Goal: Transaction & Acquisition: Subscribe to service/newsletter

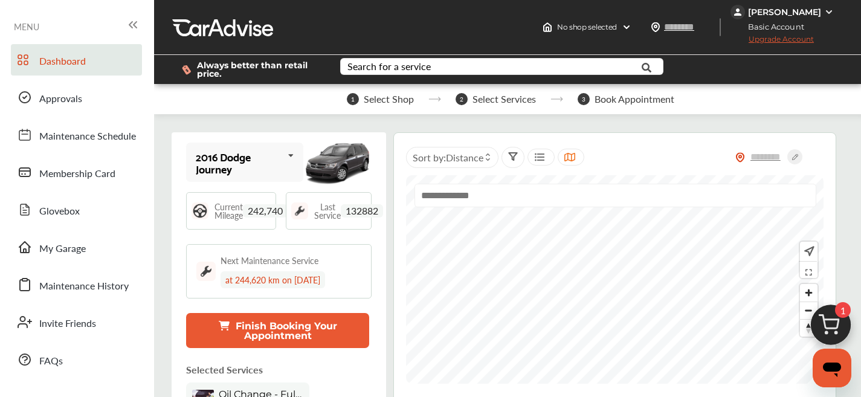
click at [766, 42] on span "Upgrade Account" at bounding box center [772, 41] width 83 height 15
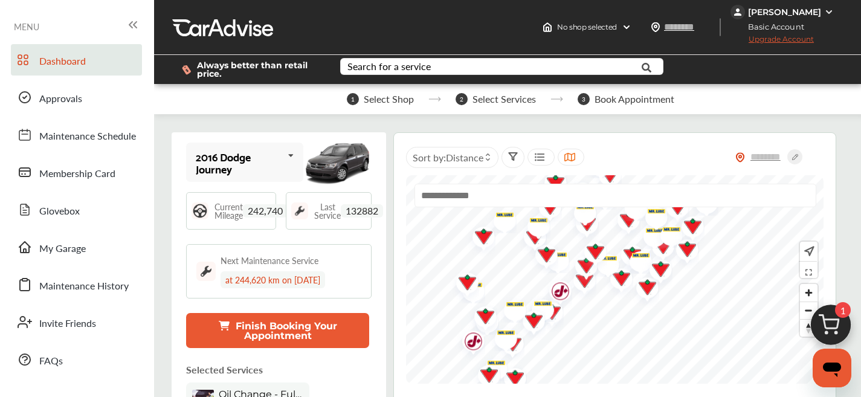
click at [734, 38] on span "Upgrade Account" at bounding box center [772, 41] width 83 height 15
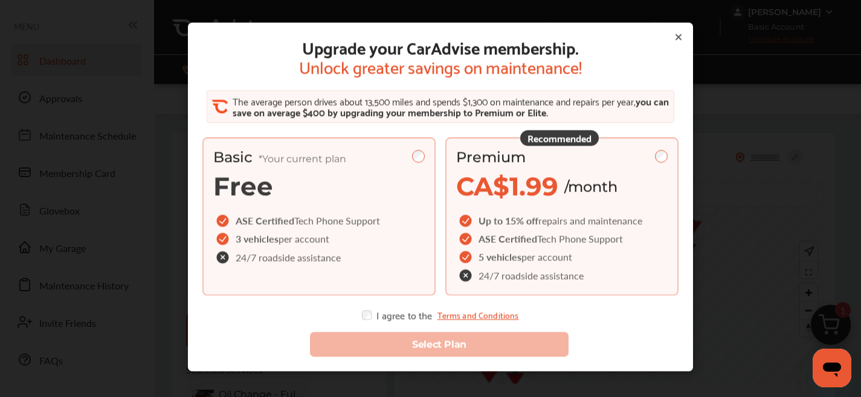
click at [592, 169] on div "Premium CA$1.99 /month" at bounding box center [562, 175] width 212 height 54
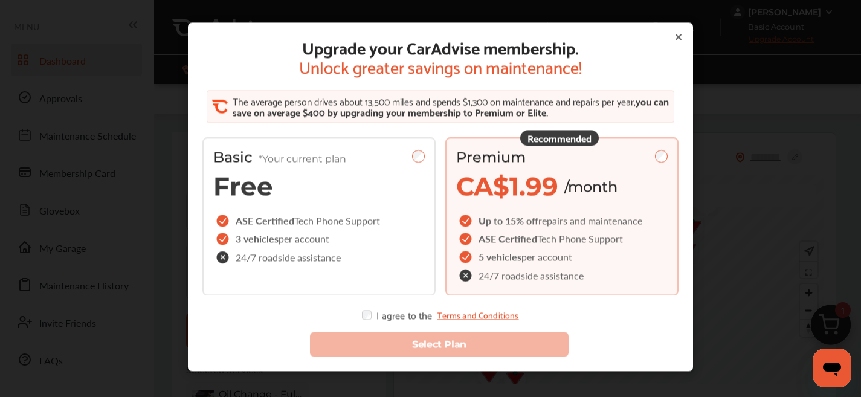
click at [360, 325] on div "Select Plan" at bounding box center [441, 338] width 496 height 56
click at [364, 320] on div "Select Plan" at bounding box center [441, 338] width 496 height 56
click at [364, 329] on div "Select Plan" at bounding box center [441, 338] width 496 height 56
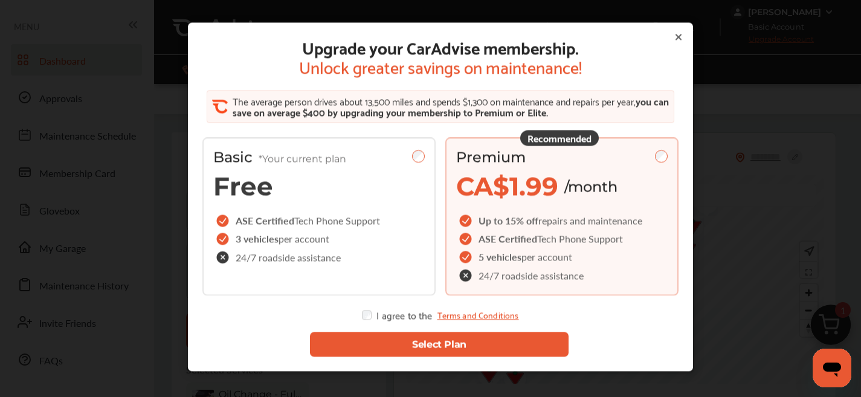
click at [369, 343] on button "Select Plan" at bounding box center [439, 344] width 259 height 25
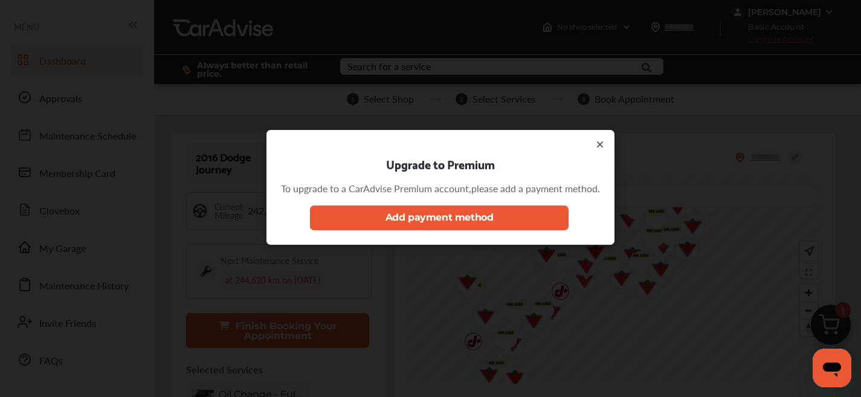
click at [371, 223] on button "Add payment method" at bounding box center [439, 217] width 259 height 25
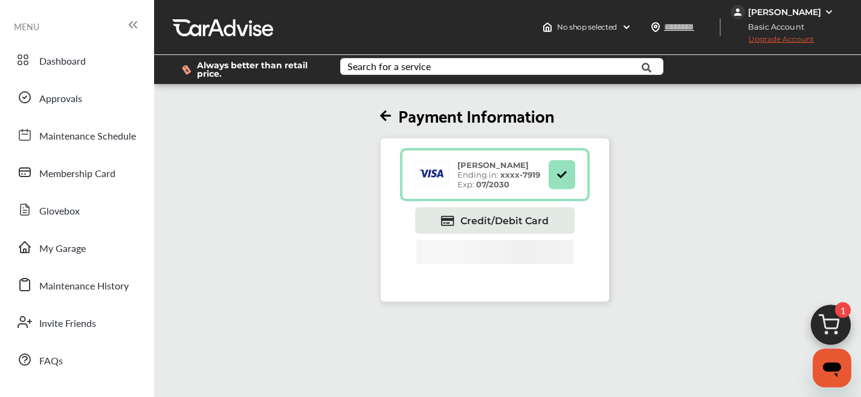
click at [744, 42] on span "Upgrade Account" at bounding box center [772, 41] width 83 height 15
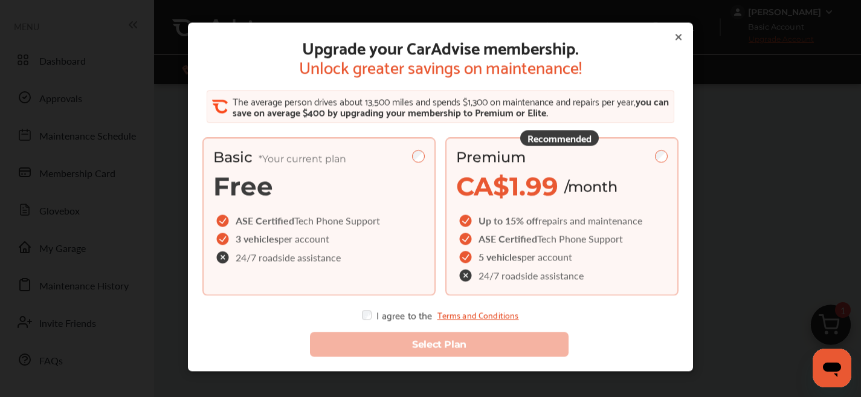
click at [629, 151] on div "Premium" at bounding box center [562, 157] width 212 height 18
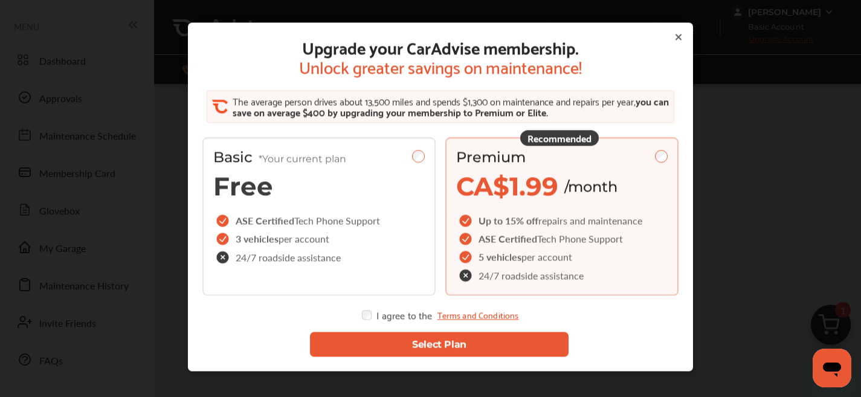
click at [364, 346] on button "Select Plan" at bounding box center [439, 344] width 259 height 25
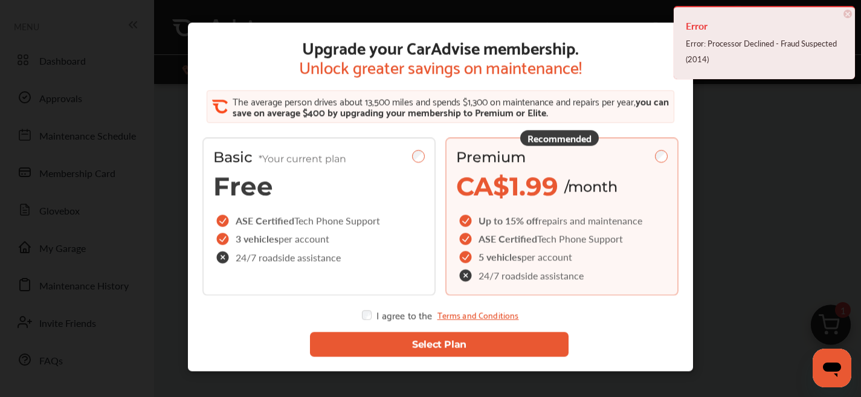
click at [624, 40] on div "Upgrade your CarAdvise membership. Unlock greater savings on maintenance! The a…" at bounding box center [440, 178] width 476 height 283
click at [848, 11] on span "×" at bounding box center [848, 14] width 8 height 8
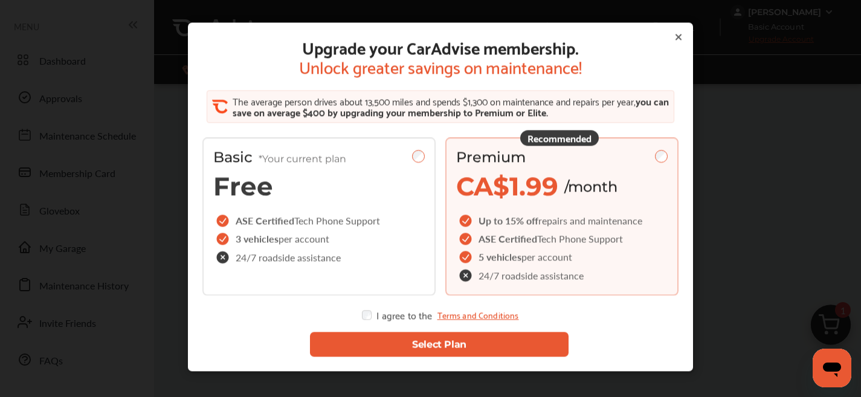
click at [677, 34] on icon at bounding box center [679, 37] width 10 height 10
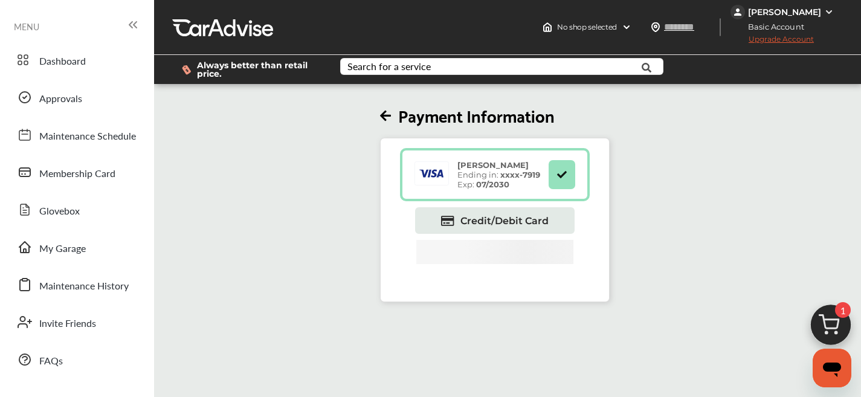
click at [746, 40] on span "Upgrade Account" at bounding box center [772, 41] width 83 height 15
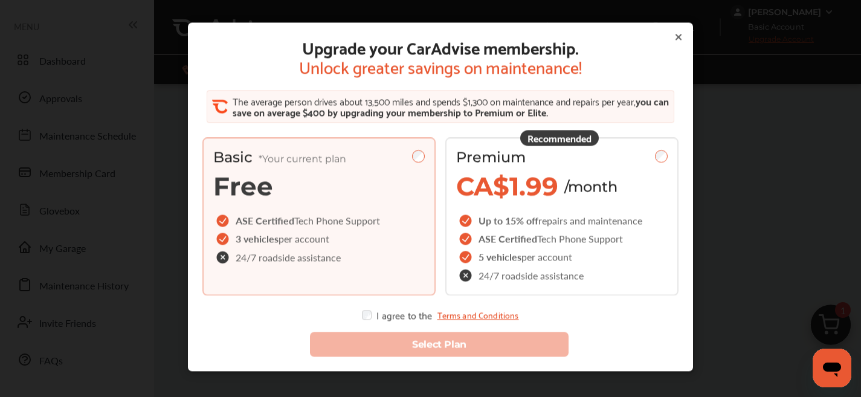
click at [667, 45] on div "Upgrade your CarAdvise membership. Unlock greater savings on maintenance! The a…" at bounding box center [440, 178] width 476 height 283
click at [674, 41] on icon at bounding box center [679, 37] width 10 height 10
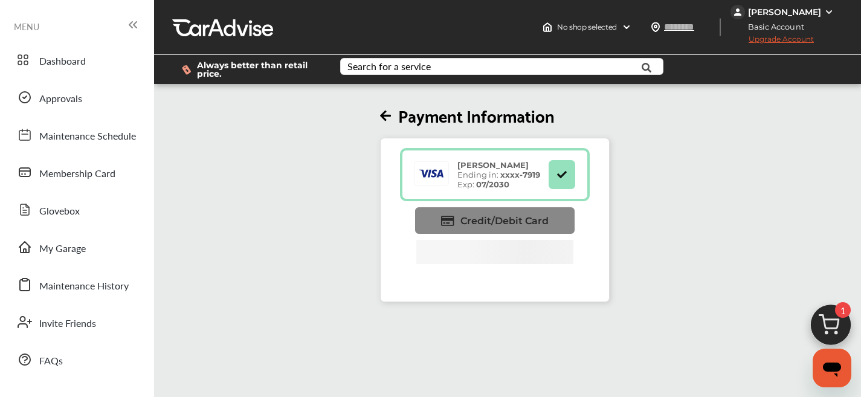
click at [532, 221] on span "Credit/Debit Card" at bounding box center [504, 220] width 88 height 11
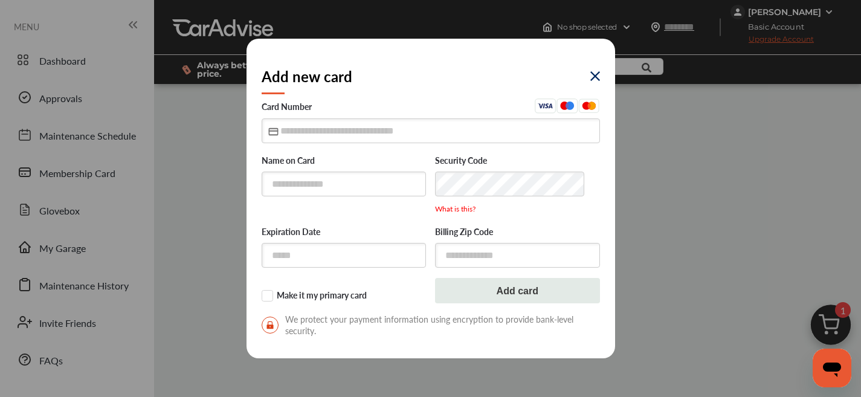
click at [594, 77] on img at bounding box center [595, 76] width 10 height 10
